Goal: Task Accomplishment & Management: Complete application form

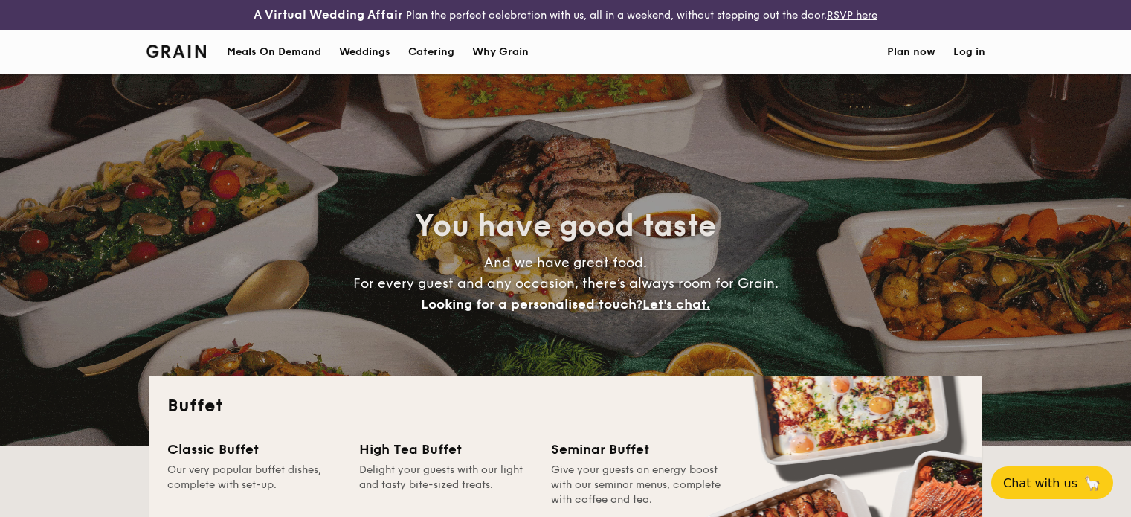
select select
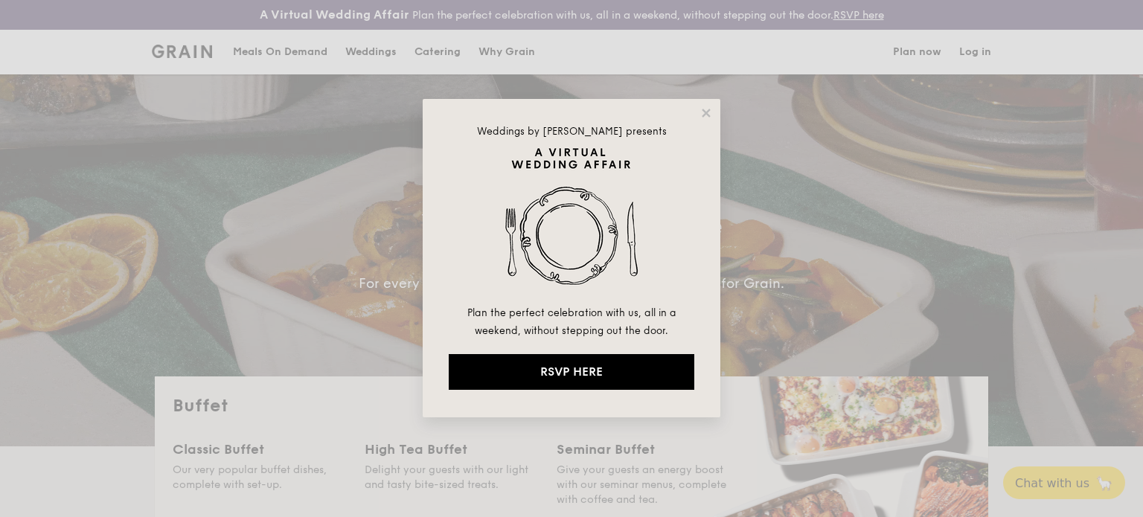
drag, startPoint x: 0, startPoint y: 0, endPoint x: 890, endPoint y: 21, distance: 890.6
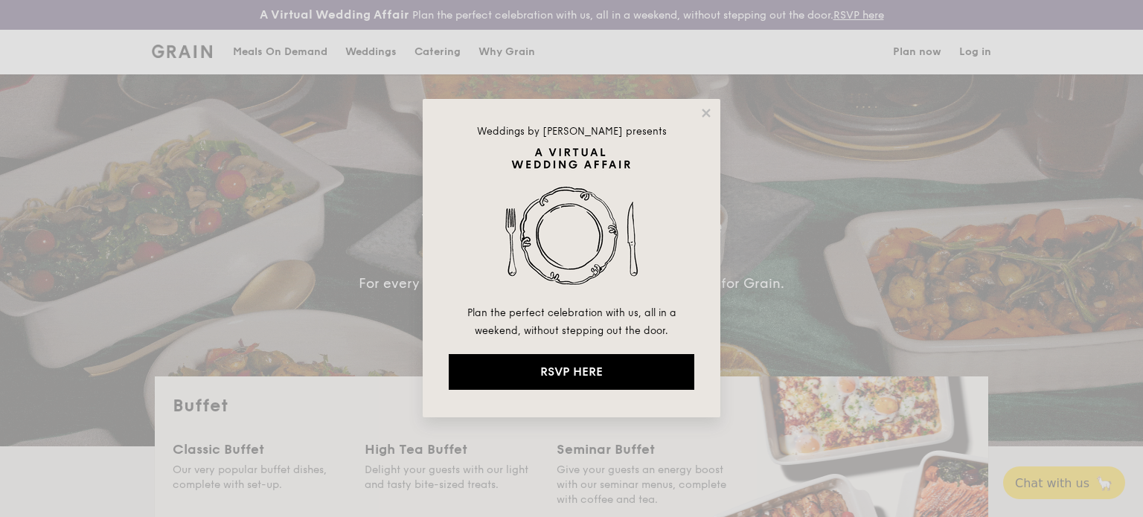
click at [786, 53] on div "Weddings by Grain presents Plan the perfect celebration with us, all in a weeke…" at bounding box center [571, 258] width 1143 height 517
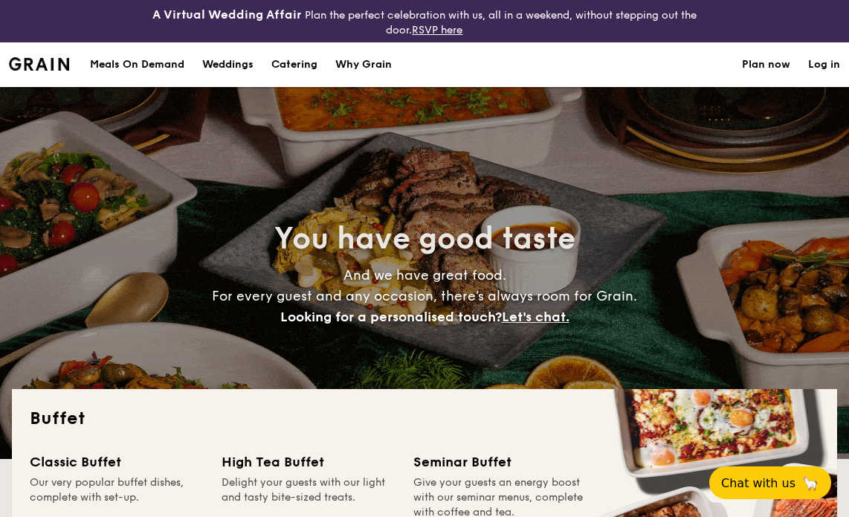
select select
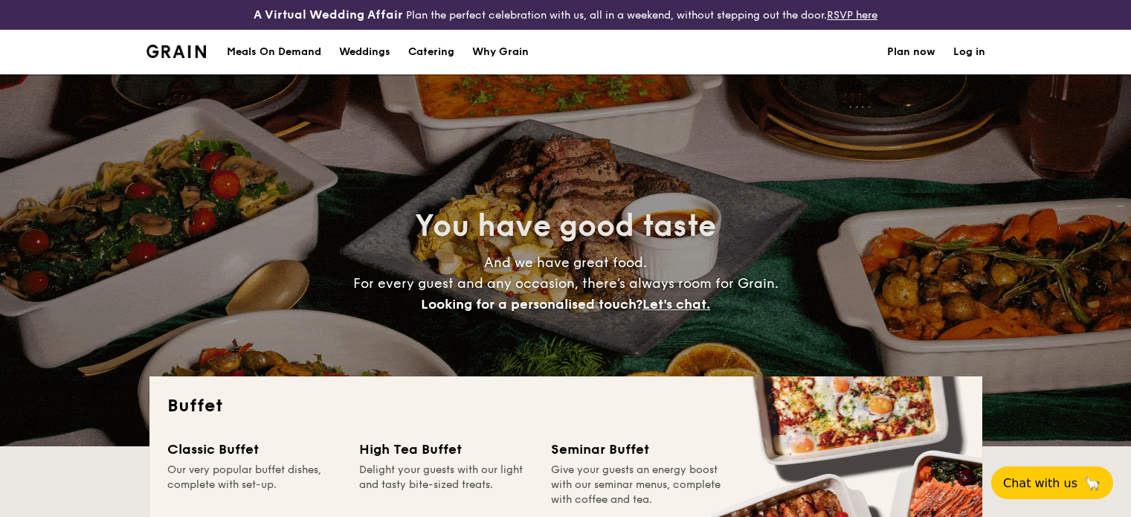
select select
